Goal: Task Accomplishment & Management: Use online tool/utility

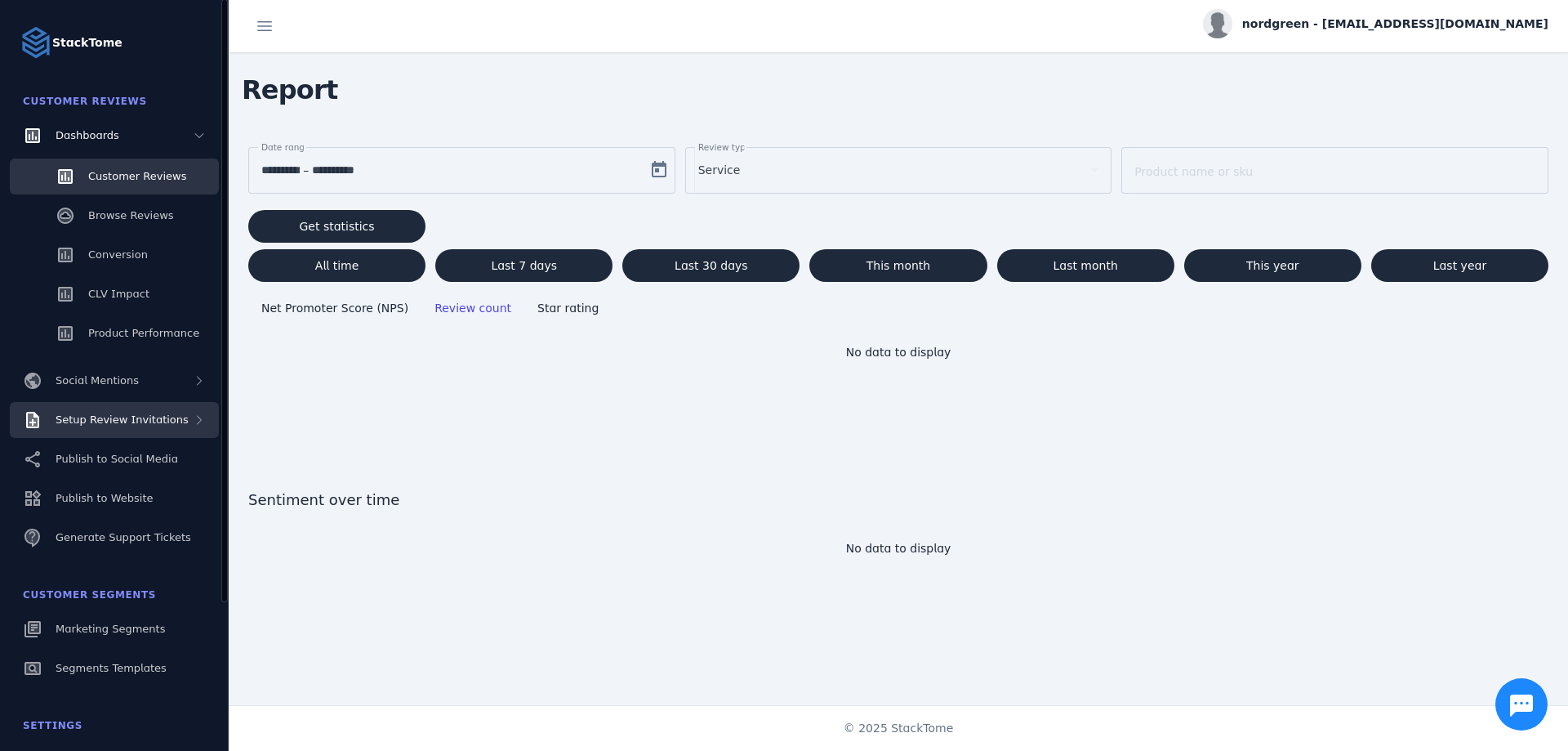
click at [169, 410] on div "Setup Review Invitations" at bounding box center [114, 419] width 209 height 36
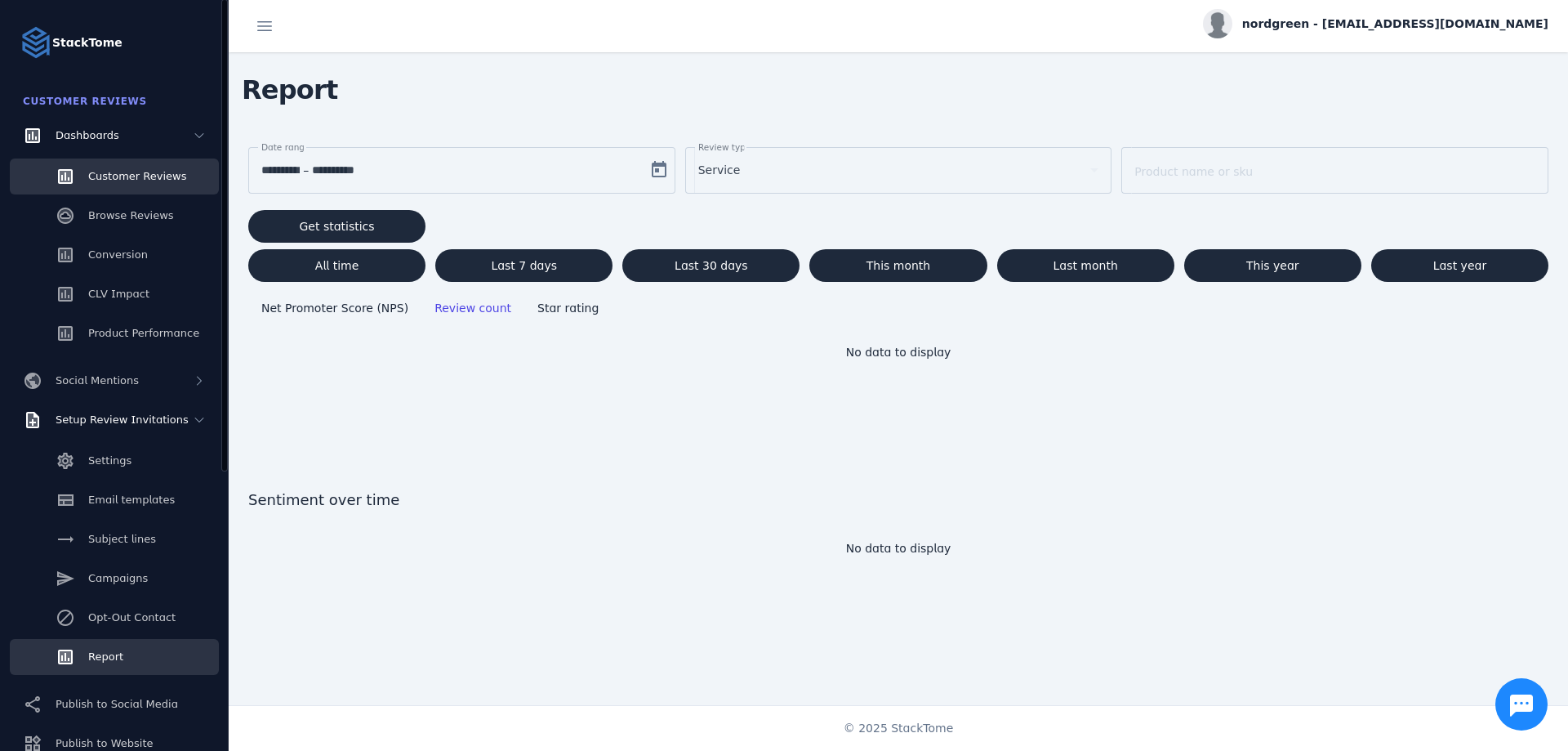
click at [136, 642] on link "Report" at bounding box center [114, 656] width 209 height 36
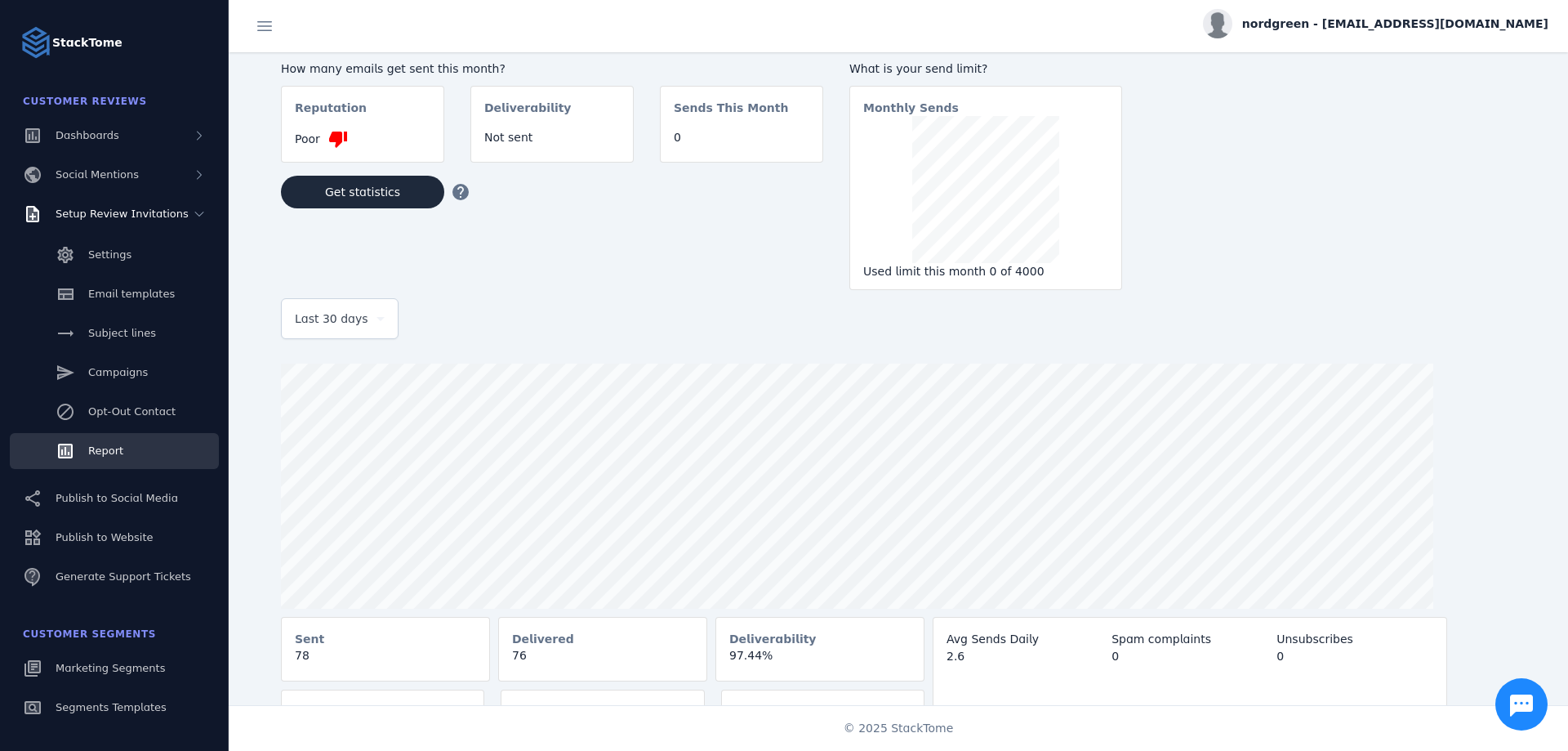
scroll to position [48, 0]
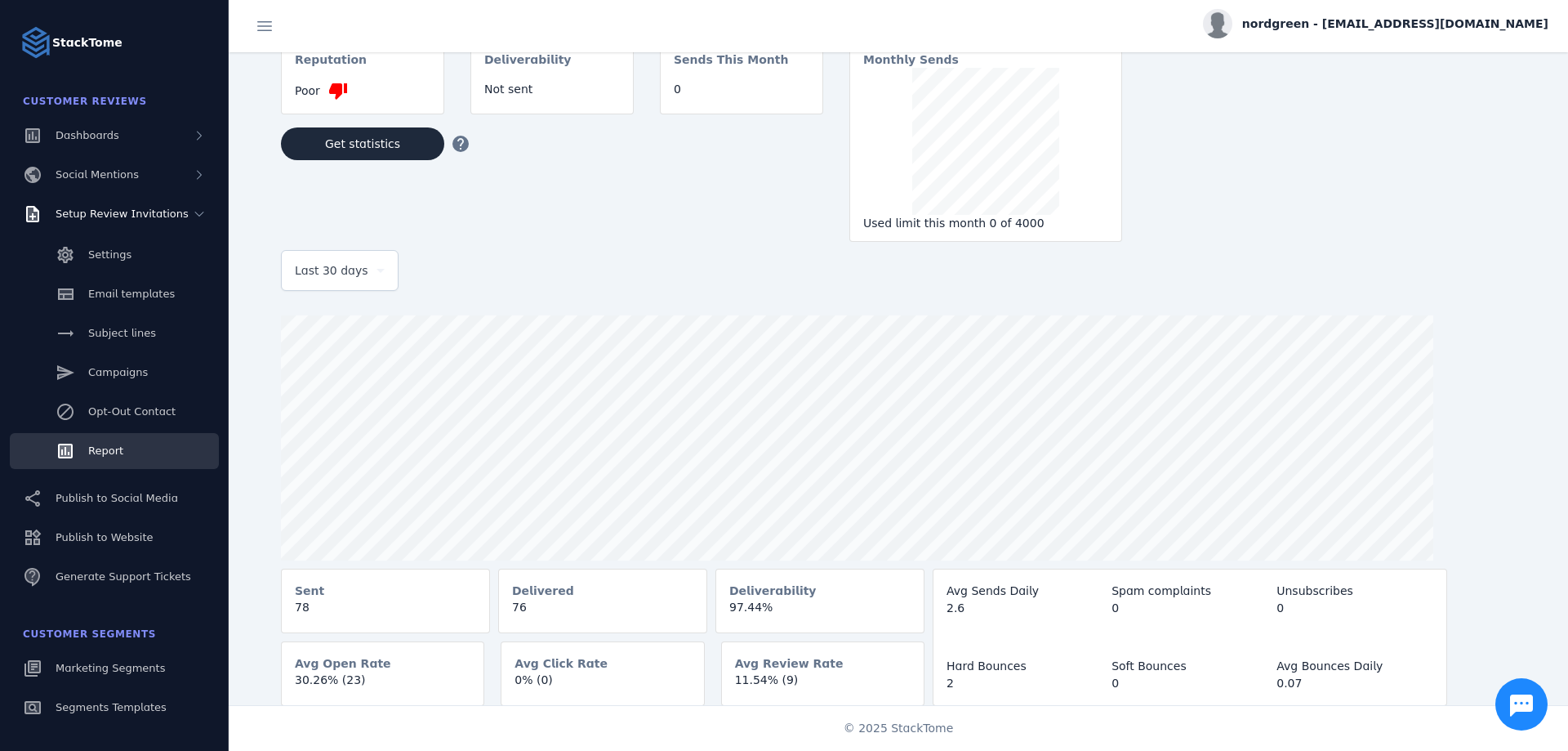
click at [1232, 39] on img at bounding box center [1217, 24] width 29 height 29
click at [1464, 155] on button "Sign out" at bounding box center [1490, 157] width 118 height 39
